Goal: Information Seeking & Learning: Find contact information

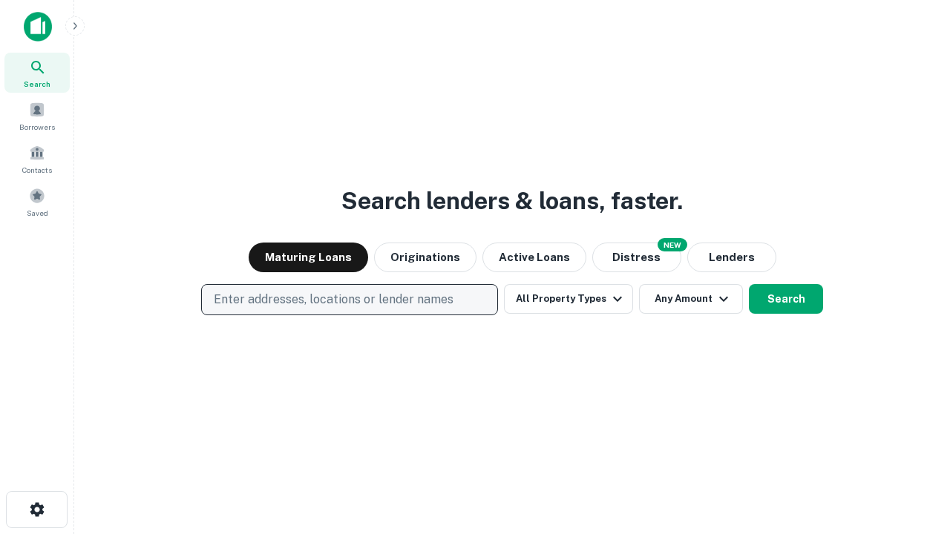
click at [349, 300] on p "Enter addresses, locations or lender names" at bounding box center [334, 300] width 240 height 18
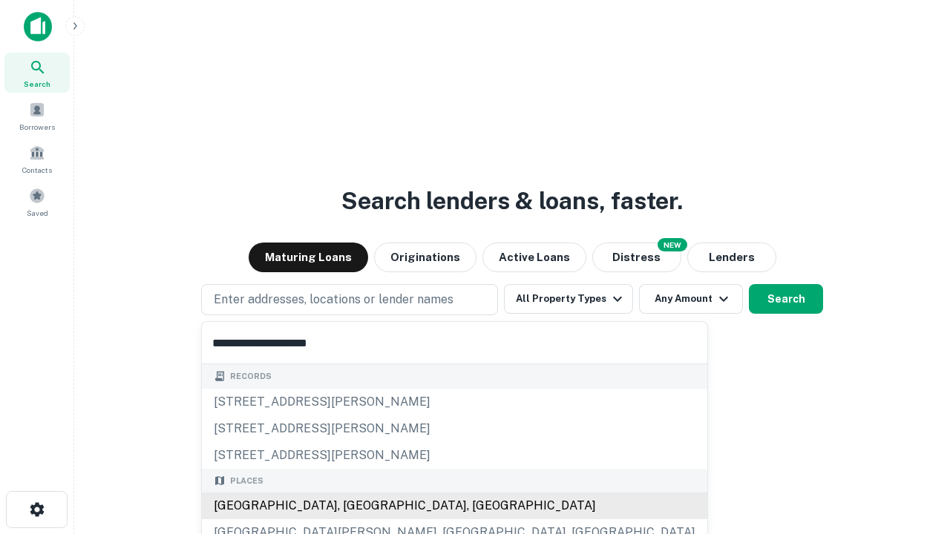
click at [355, 506] on div "[GEOGRAPHIC_DATA], [GEOGRAPHIC_DATA], [GEOGRAPHIC_DATA]" at bounding box center [454, 506] width 505 height 27
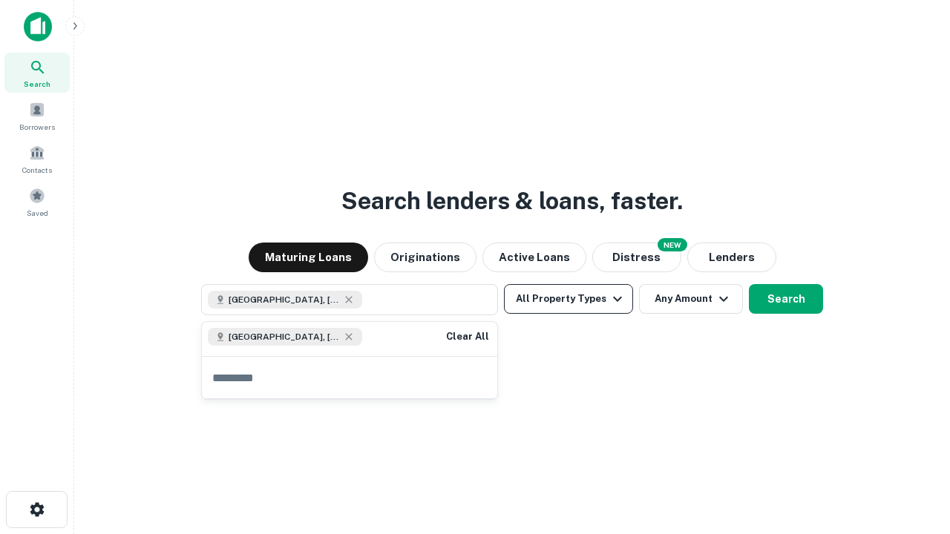
click at [568, 299] on button "All Property Types" at bounding box center [568, 299] width 129 height 30
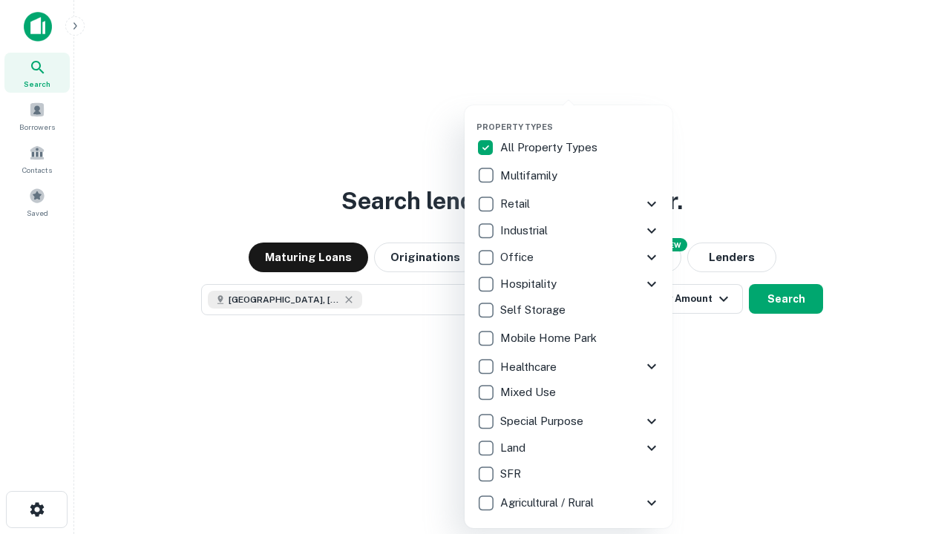
click at [580, 117] on button "button" at bounding box center [580, 117] width 208 height 1
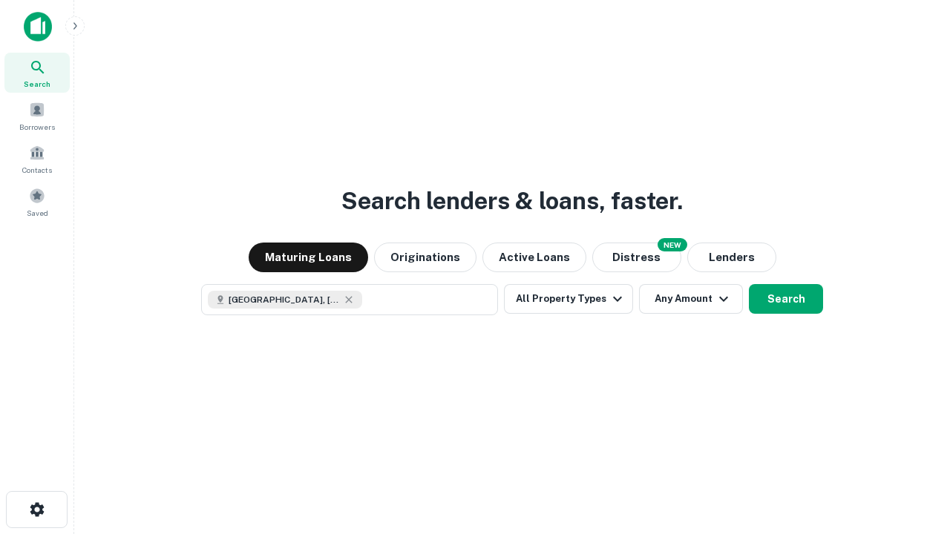
scroll to position [24, 0]
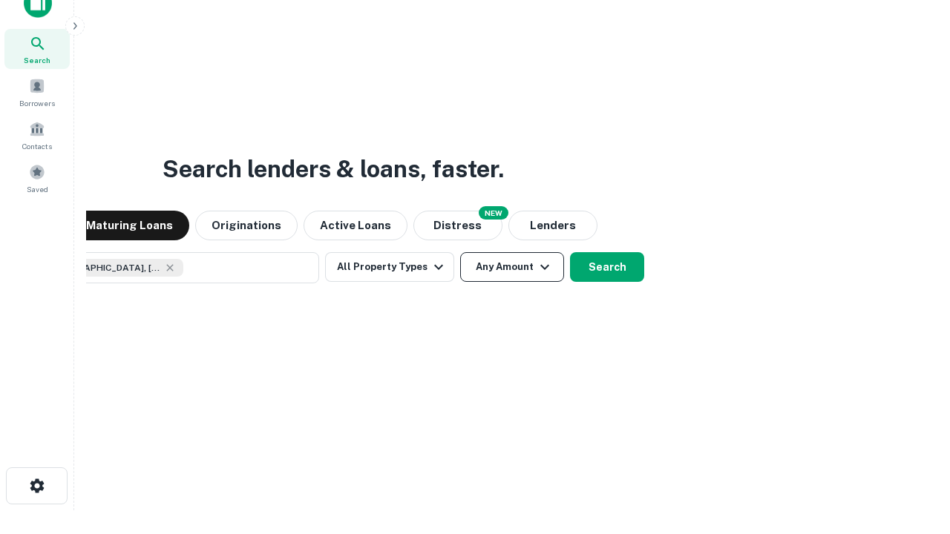
click at [460, 252] on button "Any Amount" at bounding box center [512, 267] width 104 height 30
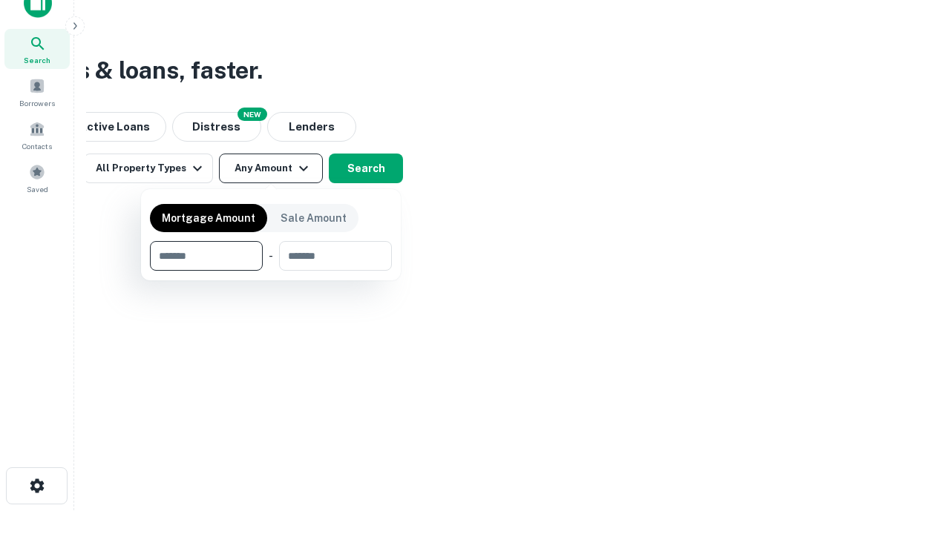
type input "*******"
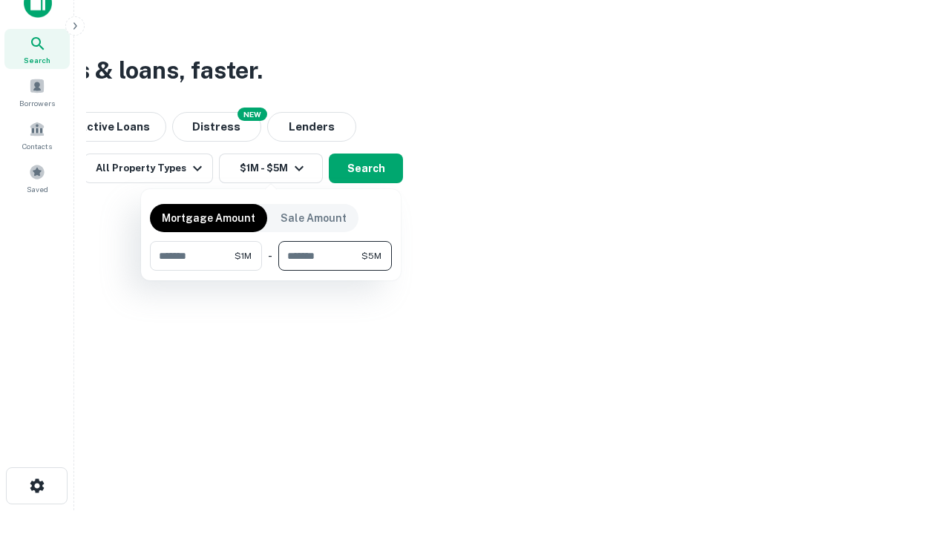
type input "*******"
click at [271, 271] on button "button" at bounding box center [271, 271] width 242 height 1
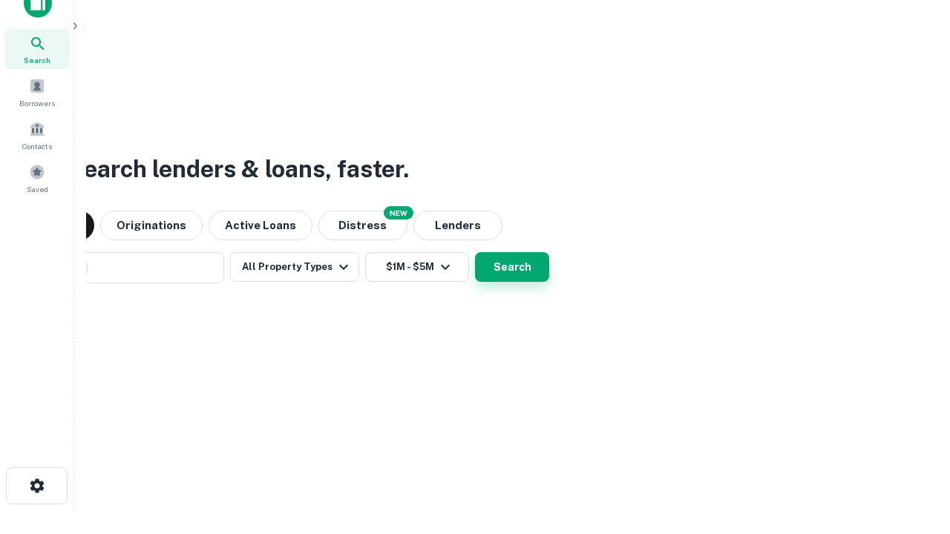
click at [475, 252] on button "Search" at bounding box center [512, 267] width 74 height 30
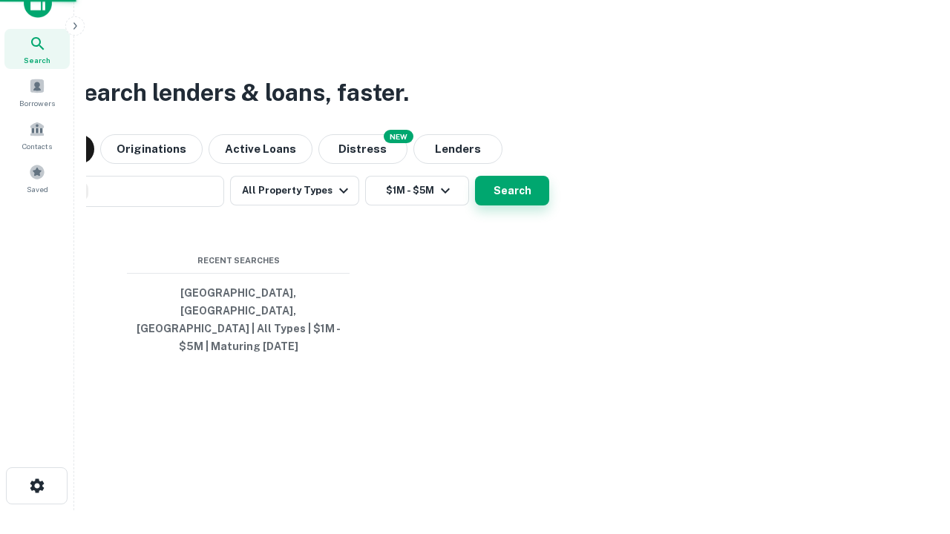
scroll to position [48, 420]
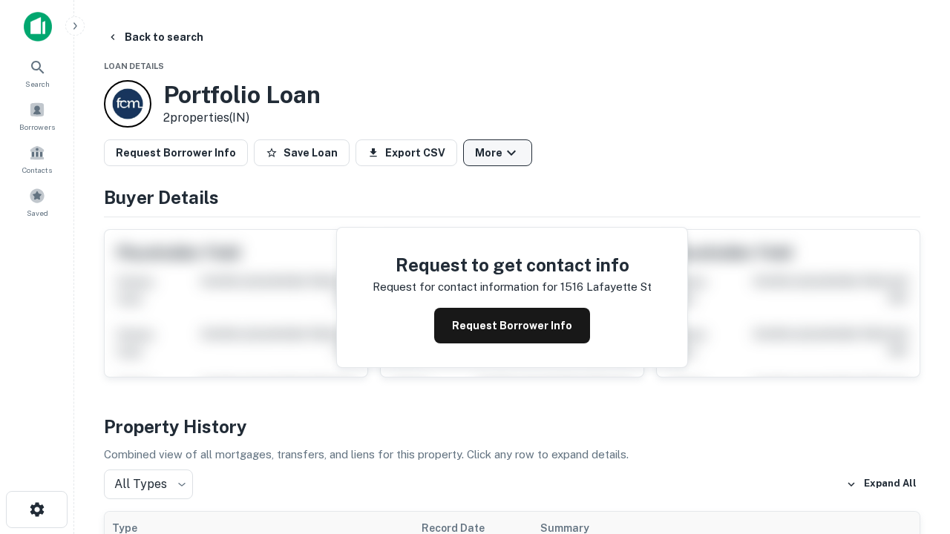
click at [497, 153] on button "More" at bounding box center [497, 152] width 69 height 27
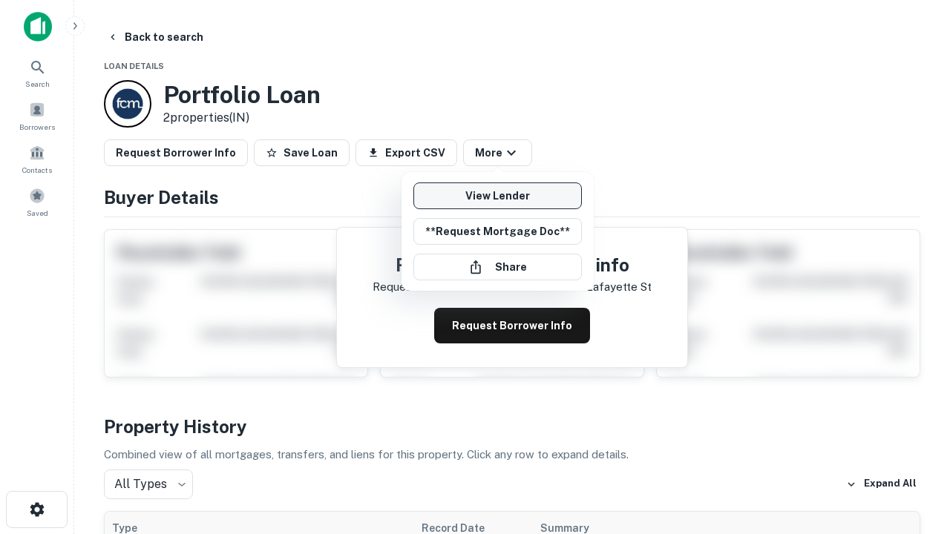
click at [497, 196] on link "View Lender" at bounding box center [497, 196] width 168 height 27
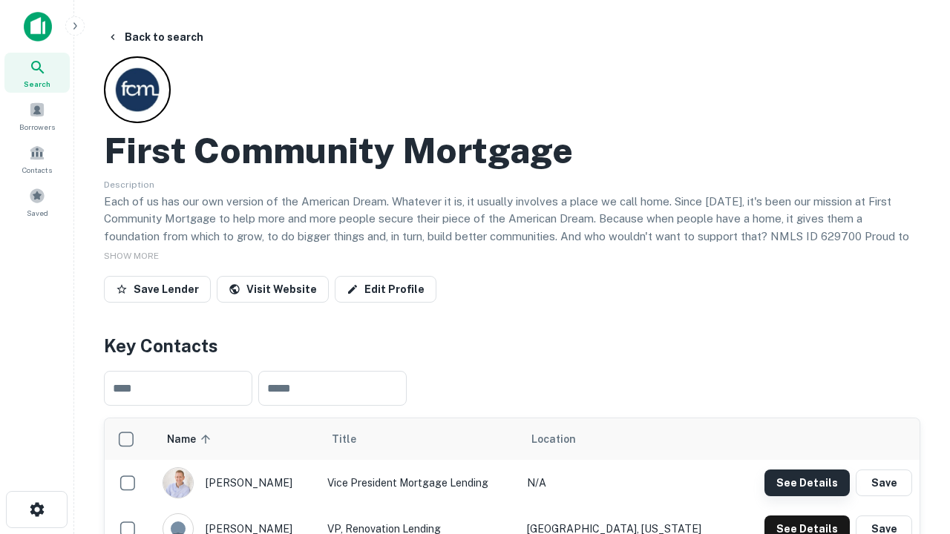
click at [806, 482] on button "See Details" at bounding box center [806, 483] width 85 height 27
